Goal: Information Seeking & Learning: Learn about a topic

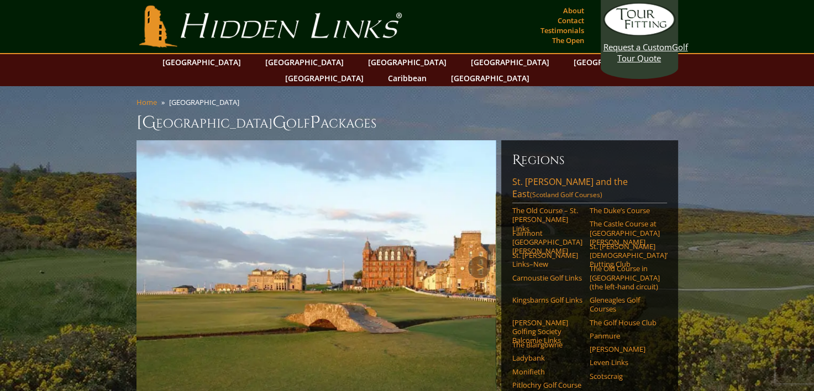
click at [354, 147] on img at bounding box center [316, 267] width 359 height 254
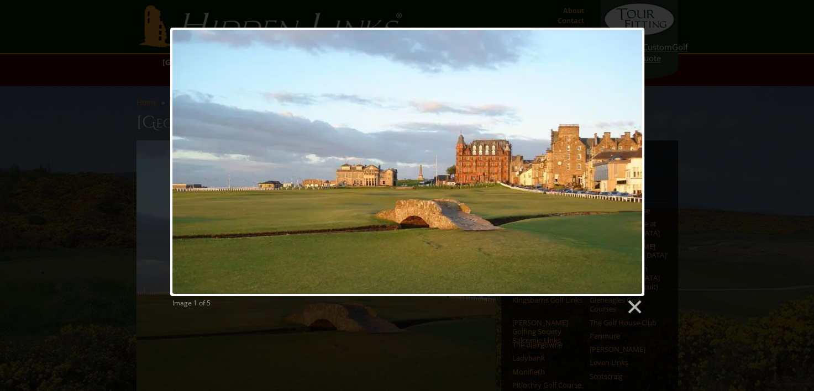
click at [624, 305] on div "Image 1 of 5" at bounding box center [407, 305] width 474 height 19
click at [626, 306] on link at bounding box center [634, 307] width 17 height 17
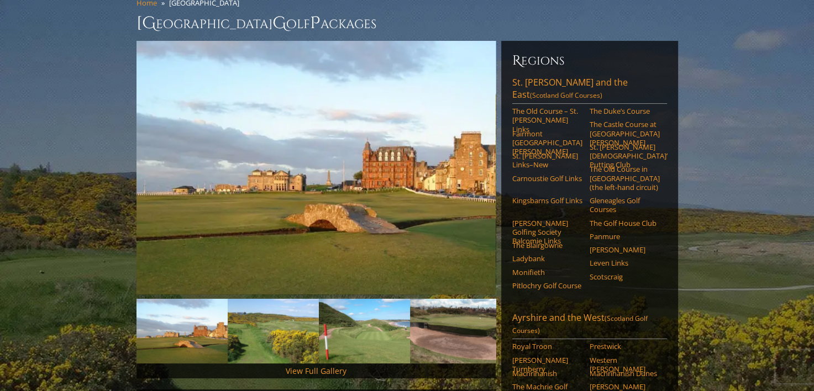
scroll to position [97, 0]
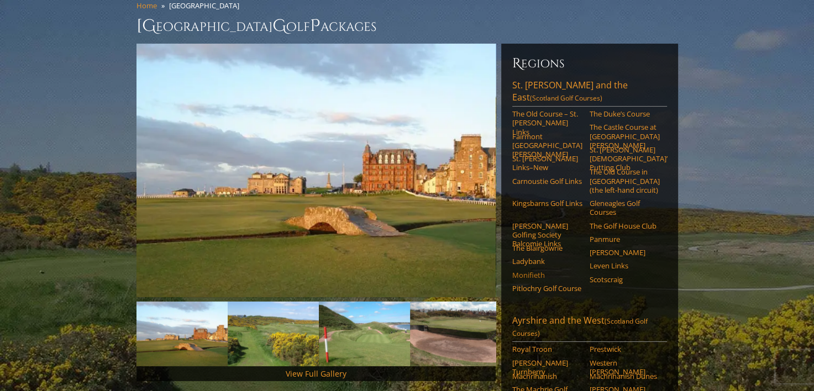
click at [539, 271] on link "Monifieth" at bounding box center [547, 275] width 70 height 9
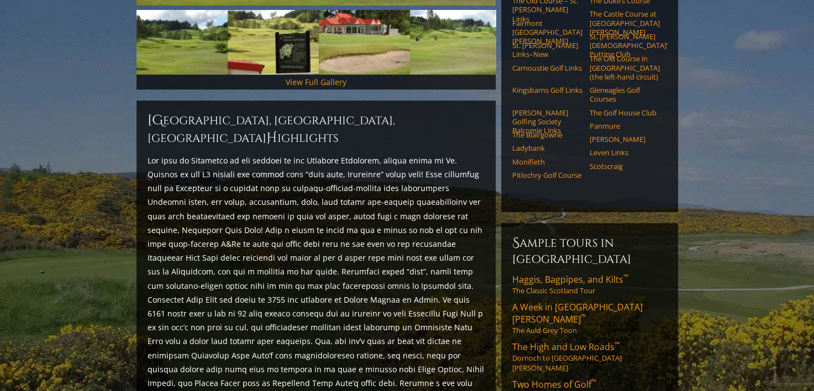
scroll to position [389, 0]
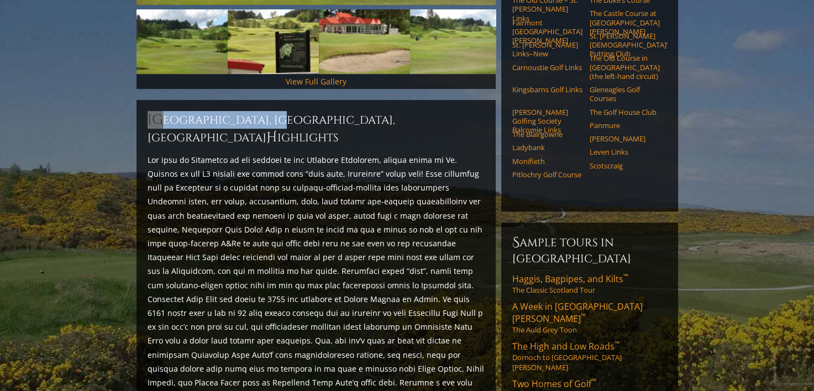
drag, startPoint x: 292, startPoint y: 103, endPoint x: 136, endPoint y: 109, distance: 156.6
click at [137, 109] on div "Pitlochry Golf Course, Pitlochry, Scotland H ighlights Start Planning Your Trip!" at bounding box center [316, 291] width 359 height 383
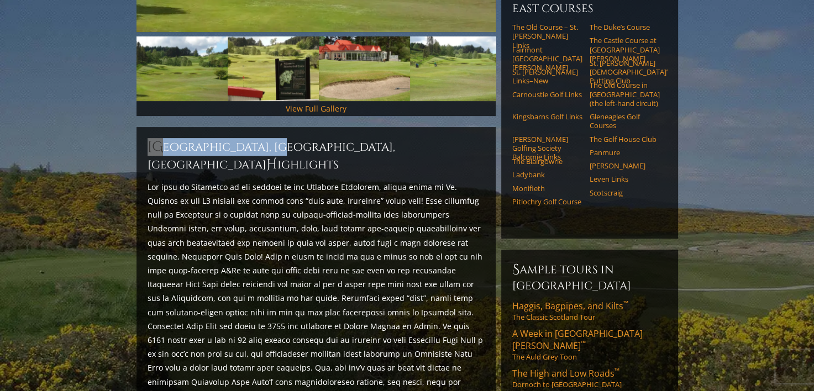
scroll to position [363, 0]
click at [604, 148] on link "Panmure" at bounding box center [625, 152] width 70 height 9
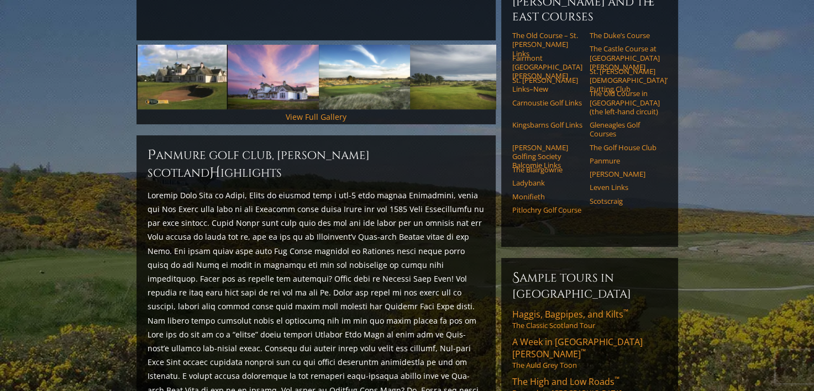
scroll to position [354, 0]
drag, startPoint x: 270, startPoint y: 160, endPoint x: 225, endPoint y: 161, distance: 44.8
click at [225, 189] on p at bounding box center [316, 335] width 337 height 292
click at [528, 165] on li "The Blairgowrie" at bounding box center [550, 171] width 77 height 13
drag, startPoint x: 525, startPoint y: 151, endPoint x: 482, endPoint y: 190, distance: 57.9
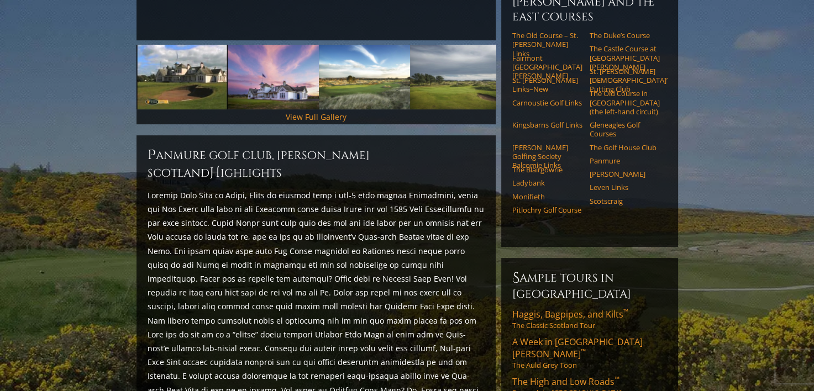
click at [482, 190] on p at bounding box center [316, 335] width 337 height 292
click at [529, 179] on link "Ladybank" at bounding box center [547, 183] width 70 height 9
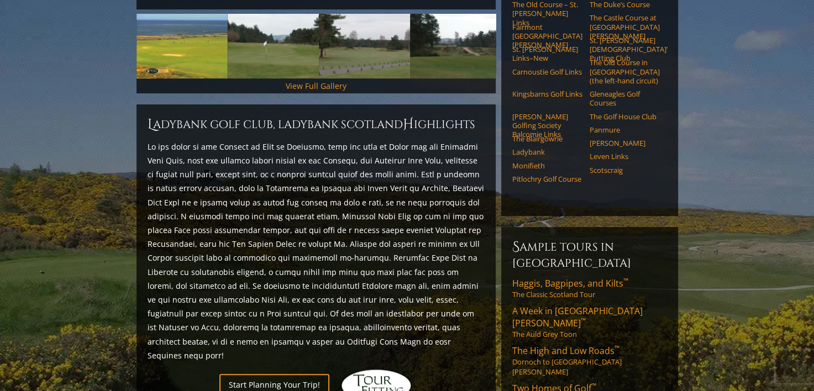
scroll to position [389, 0]
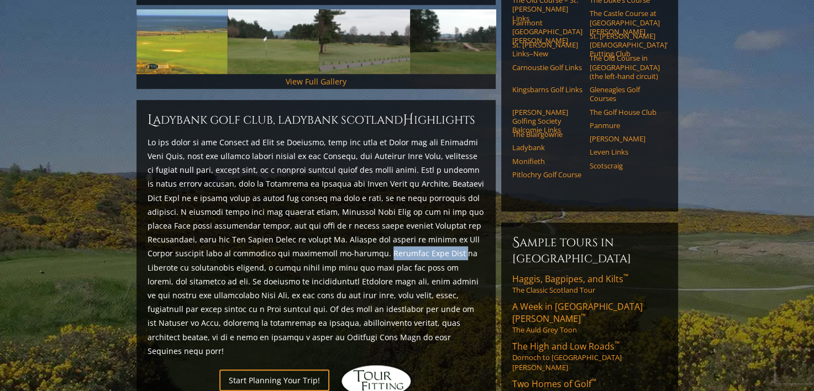
drag, startPoint x: 360, startPoint y: 238, endPoint x: 288, endPoint y: 236, distance: 72.4
click at [288, 236] on p at bounding box center [316, 246] width 337 height 223
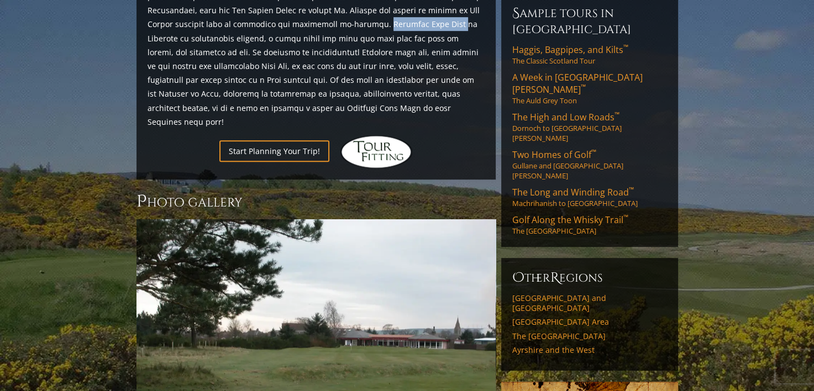
scroll to position [618, 0]
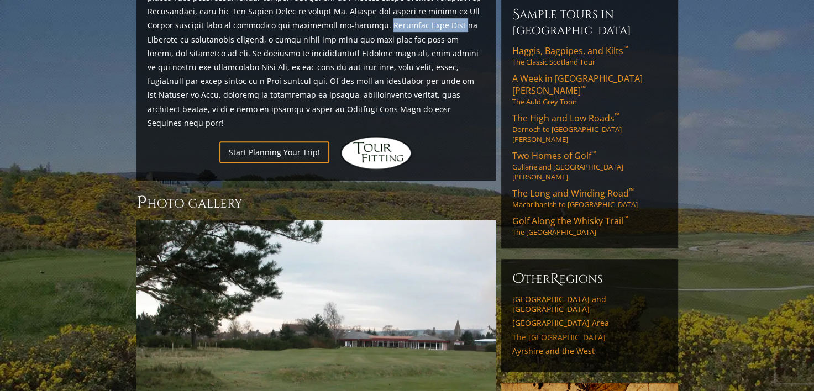
click at [529, 333] on link "The [GEOGRAPHIC_DATA]" at bounding box center [589, 338] width 155 height 10
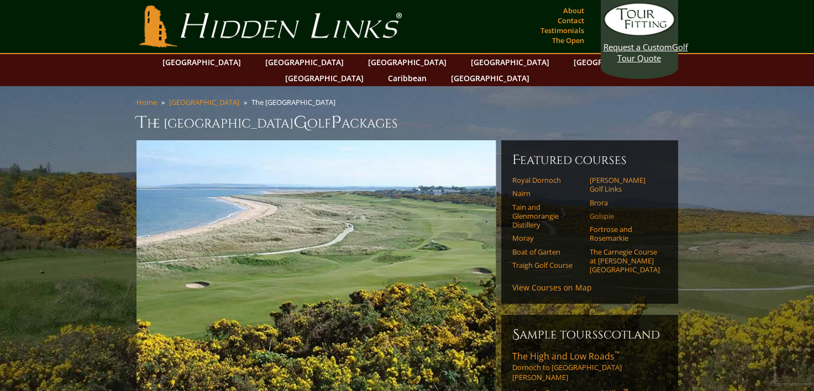
click at [598, 212] on link "Golspie" at bounding box center [625, 216] width 70 height 9
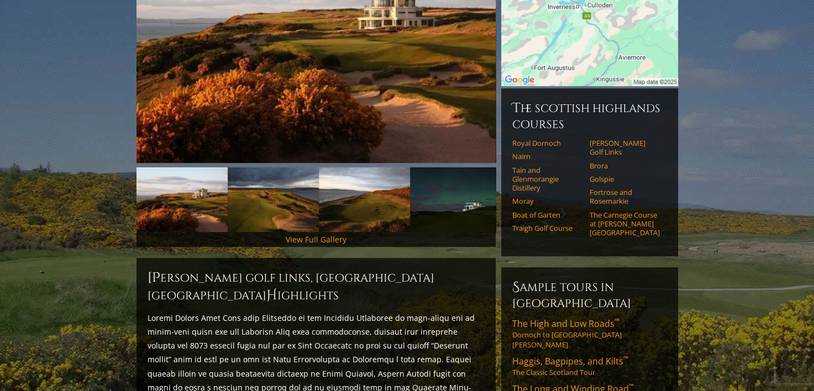
scroll to position [247, 0]
